Goal: Check status: Check status

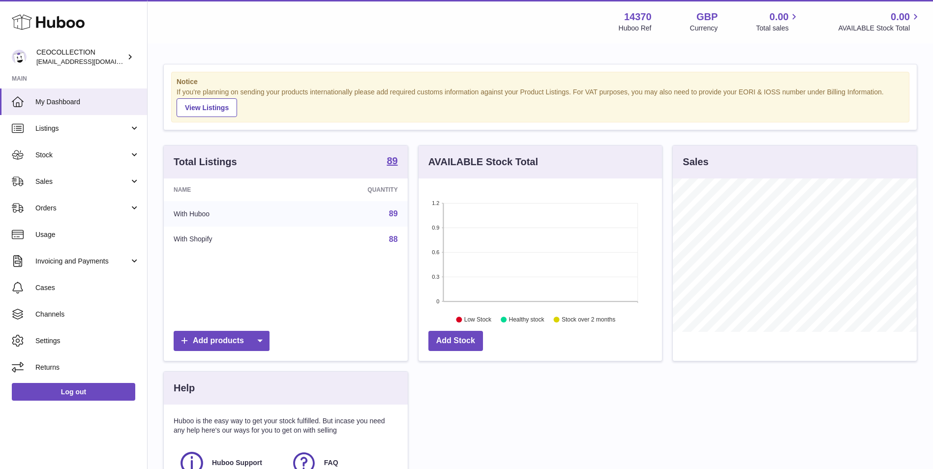
scroll to position [154, 244]
click at [101, 156] on span "Stock" at bounding box center [82, 155] width 94 height 9
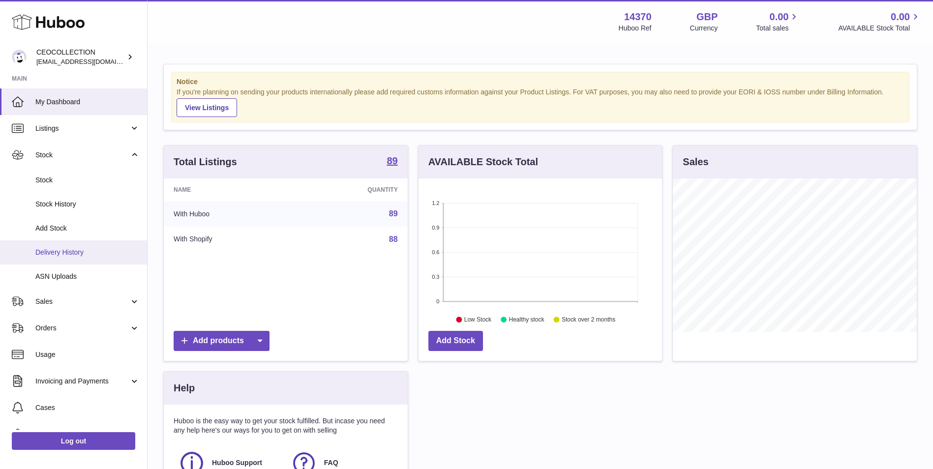
click at [97, 253] on span "Delivery History" at bounding box center [87, 252] width 104 height 9
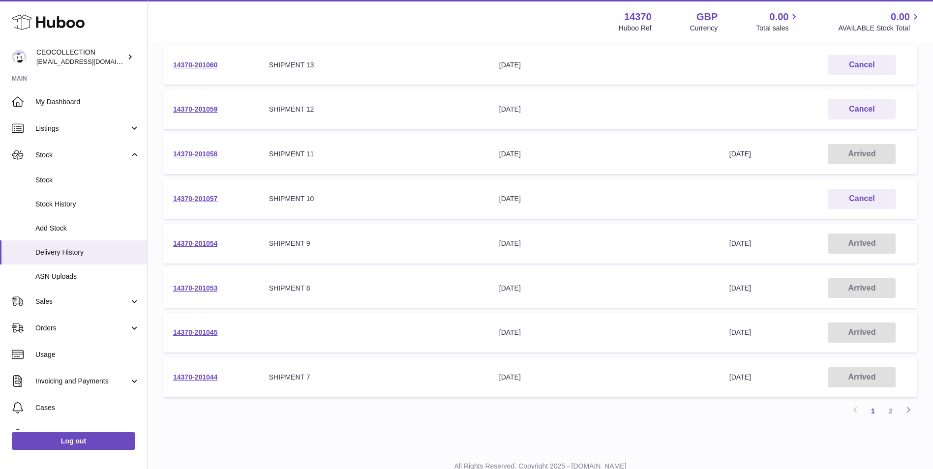
scroll to position [275, 0]
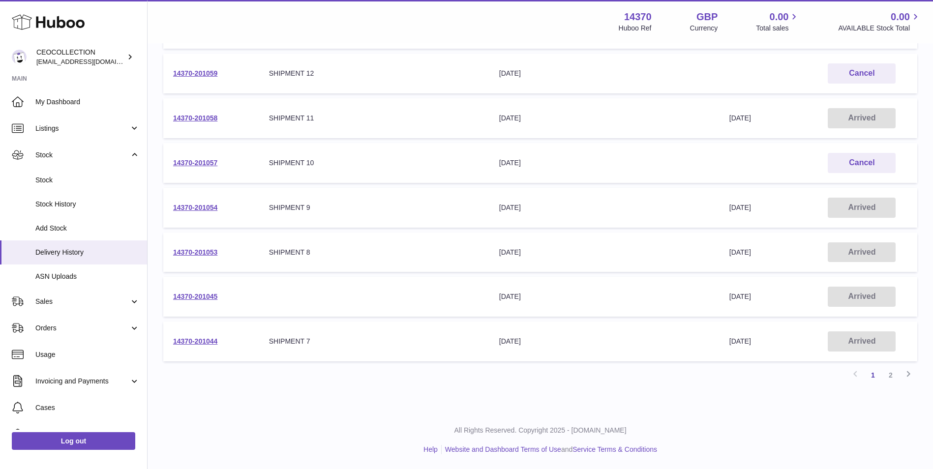
click at [170, 341] on td "14370-201044" at bounding box center [211, 342] width 96 height 40
drag, startPoint x: 170, startPoint y: 341, endPoint x: 228, endPoint y: 359, distance: 61.0
click at [228, 359] on td "14370-201044" at bounding box center [211, 342] width 96 height 40
click at [213, 342] on link "14370-201044" at bounding box center [195, 342] width 44 height 8
click at [70, 140] on link "Listings" at bounding box center [73, 128] width 147 height 27
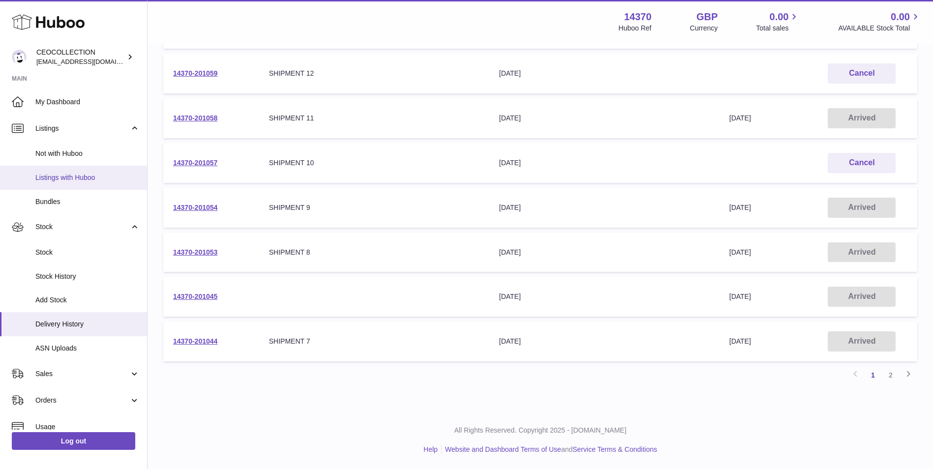
click at [61, 175] on span "Listings with Huboo" at bounding box center [87, 177] width 104 height 9
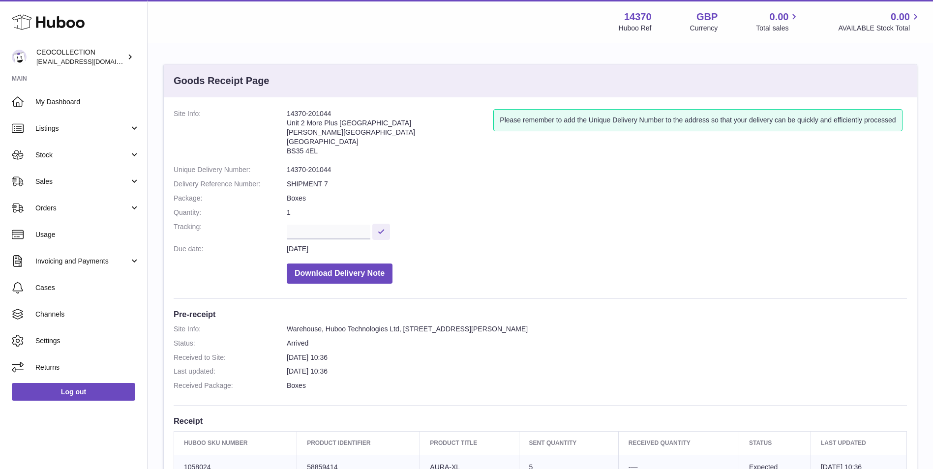
drag, startPoint x: 318, startPoint y: 113, endPoint x: 283, endPoint y: 116, distance: 35.0
click at [283, 116] on dl "Site Info: 14370-201044 Unit 2 More Plus Central Park Hudson Ave Severn Beach B…" at bounding box center [541, 199] width 734 height 180
copy dl "14370-201044"
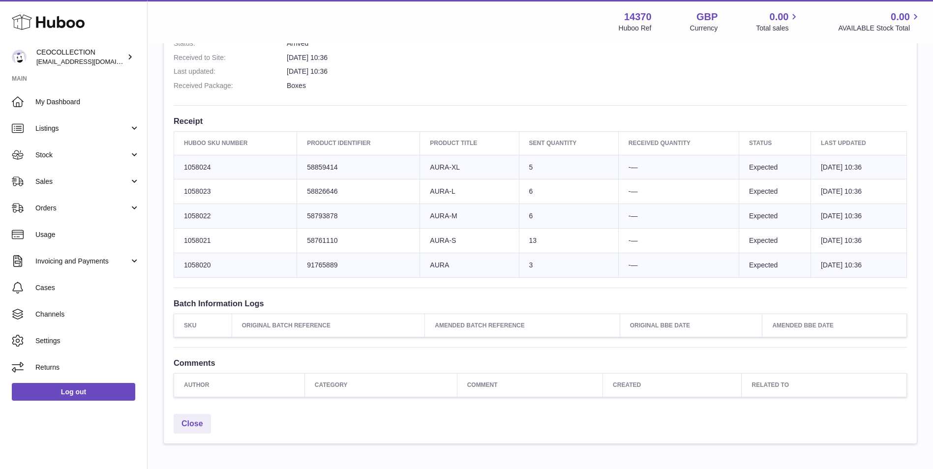
scroll to position [352, 0]
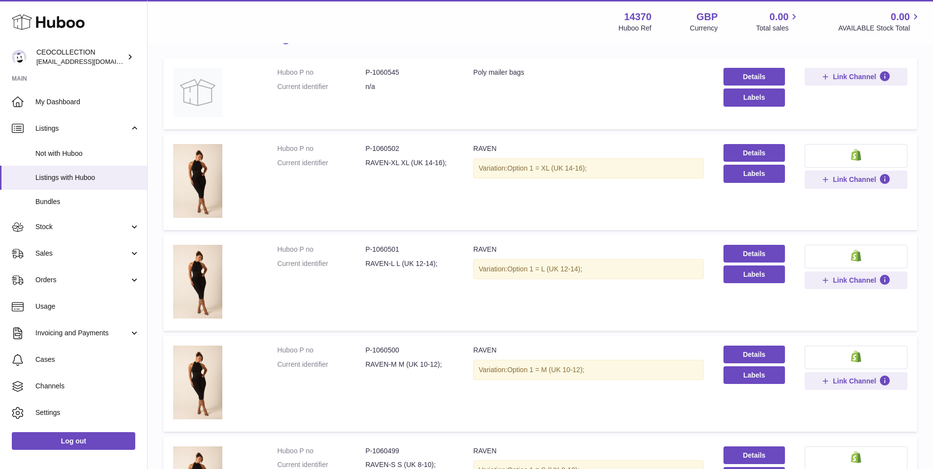
scroll to position [164, 0]
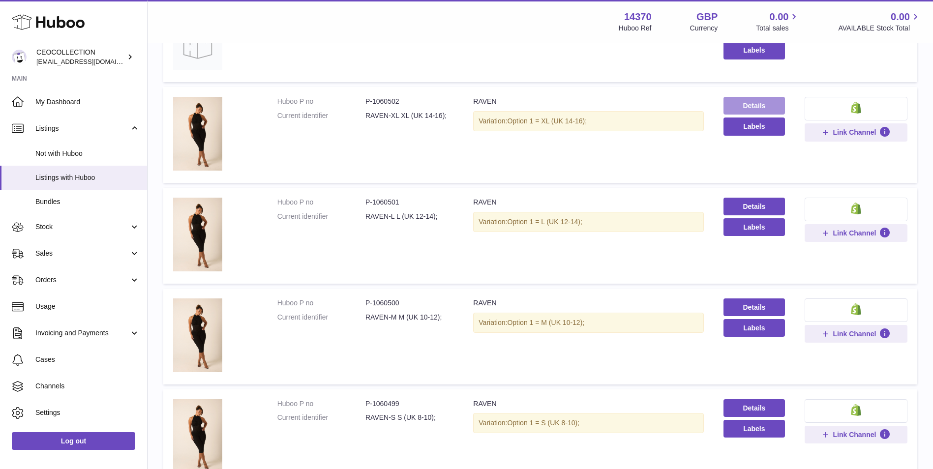
click at [755, 107] on link "Details" at bounding box center [755, 106] width 62 height 18
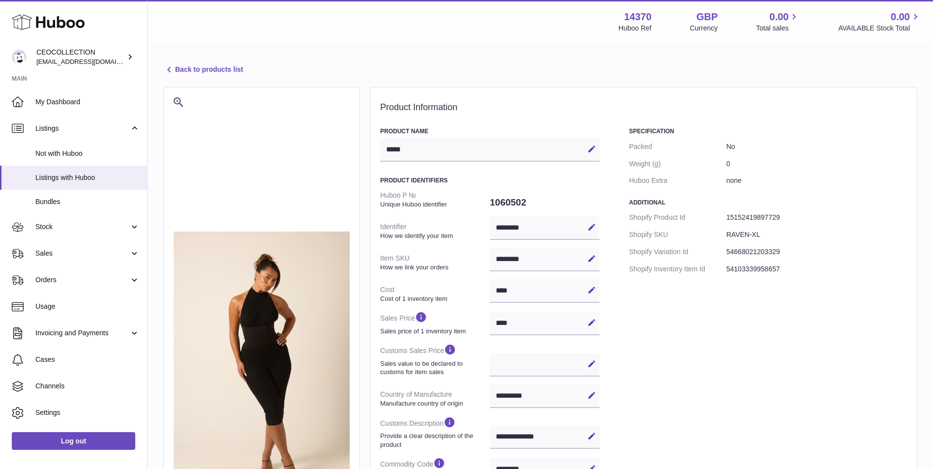
select select "**"
select select "****"
click at [209, 72] on link "Back to products list" at bounding box center [203, 70] width 80 height 12
